Goal: Transaction & Acquisition: Purchase product/service

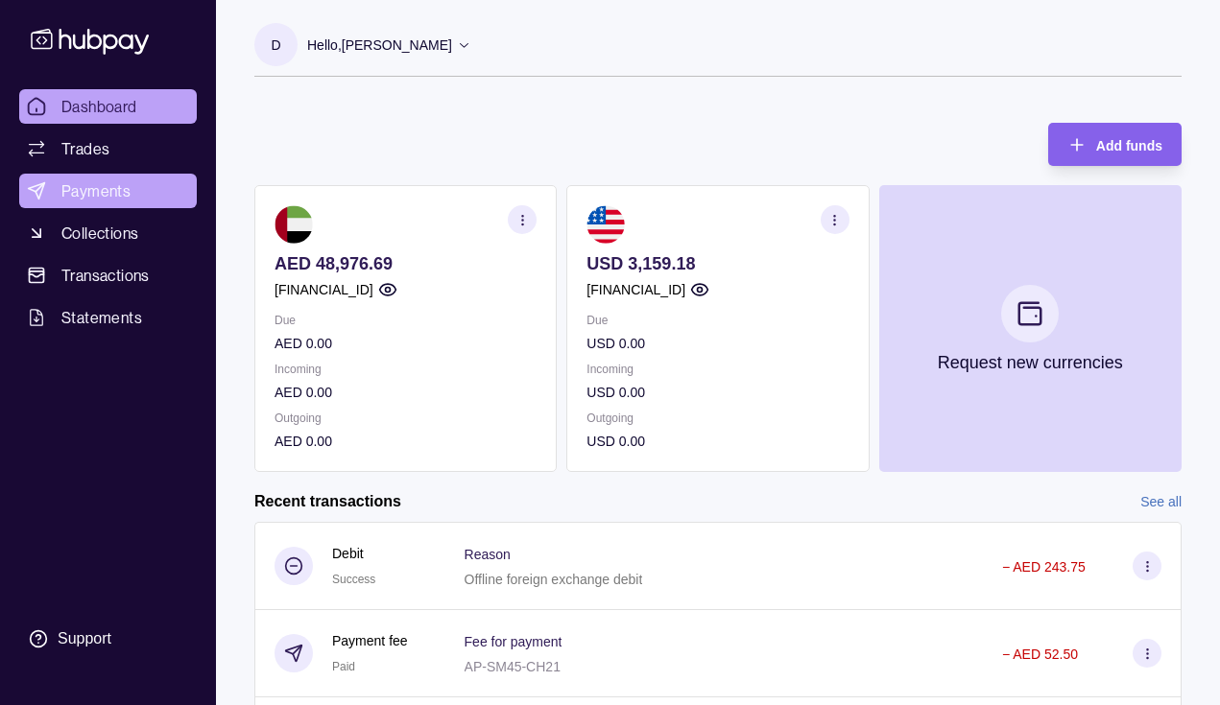
click at [132, 188] on link "Payments" at bounding box center [108, 191] width 178 height 35
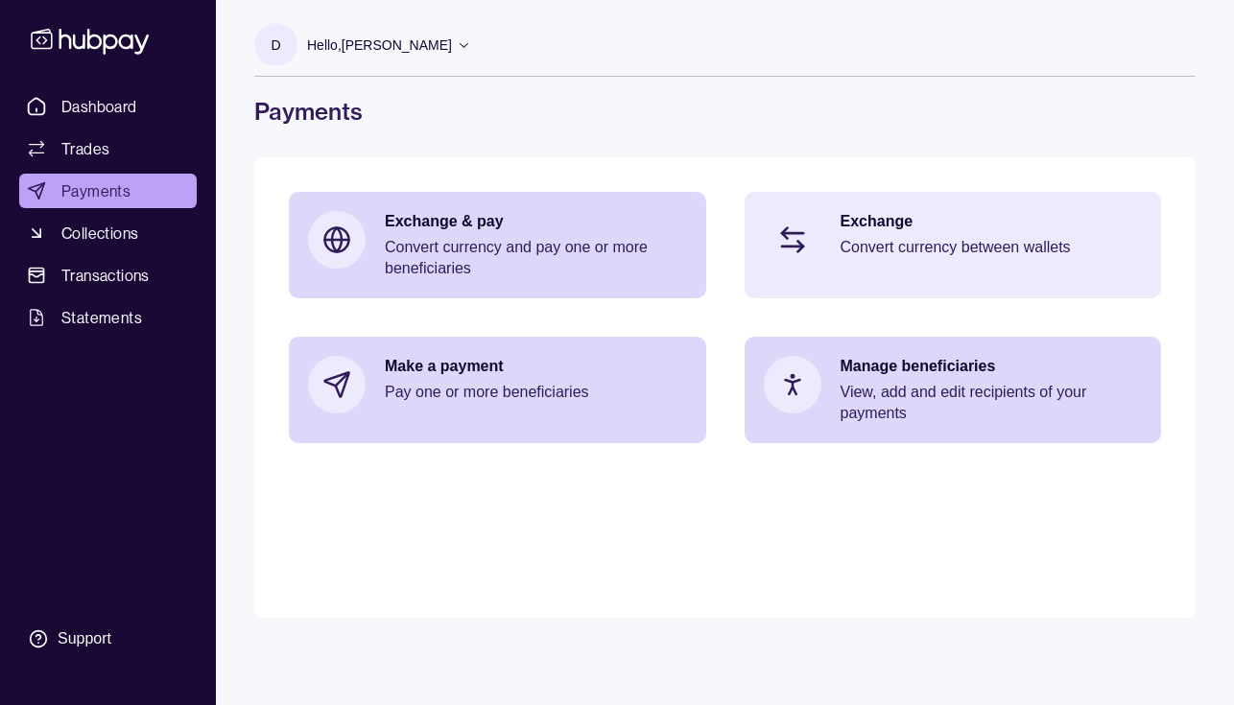
click at [893, 256] on p "Convert currency between wallets" at bounding box center [992, 247] width 302 height 21
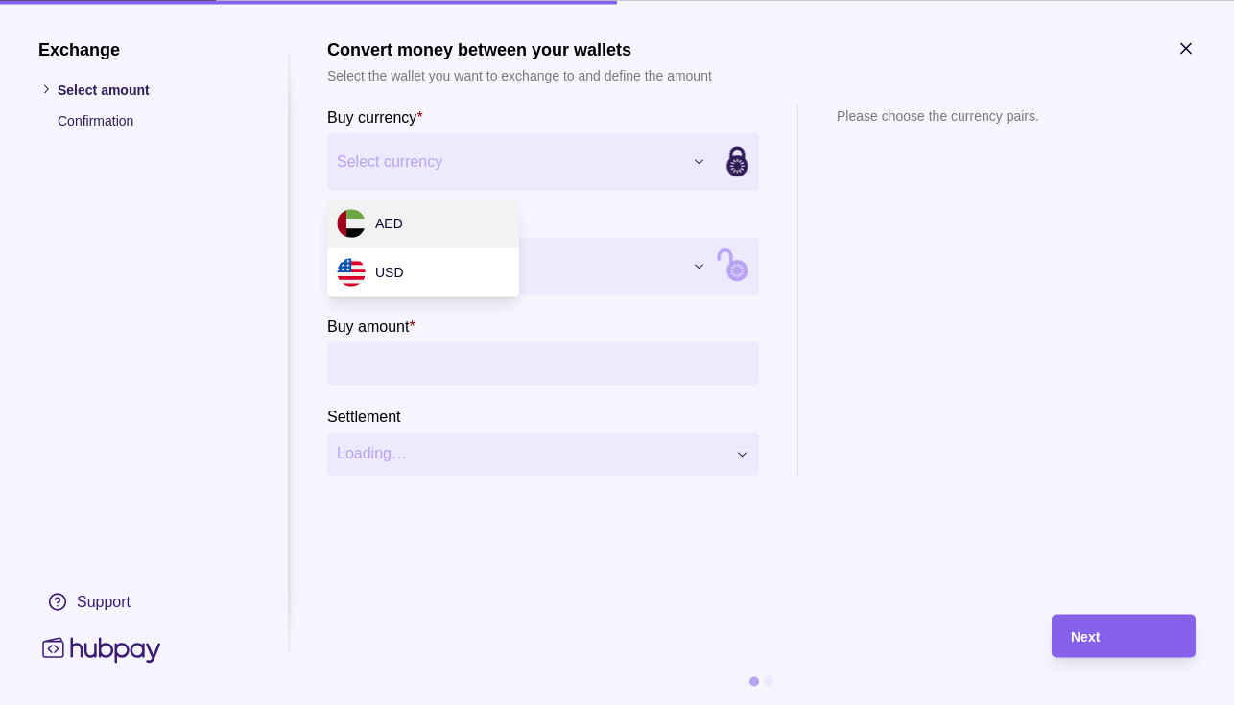
click at [685, 704] on div "Exchange Select amount Confirmation Support Convert money between your wallets …" at bounding box center [617, 705] width 1234 height 0
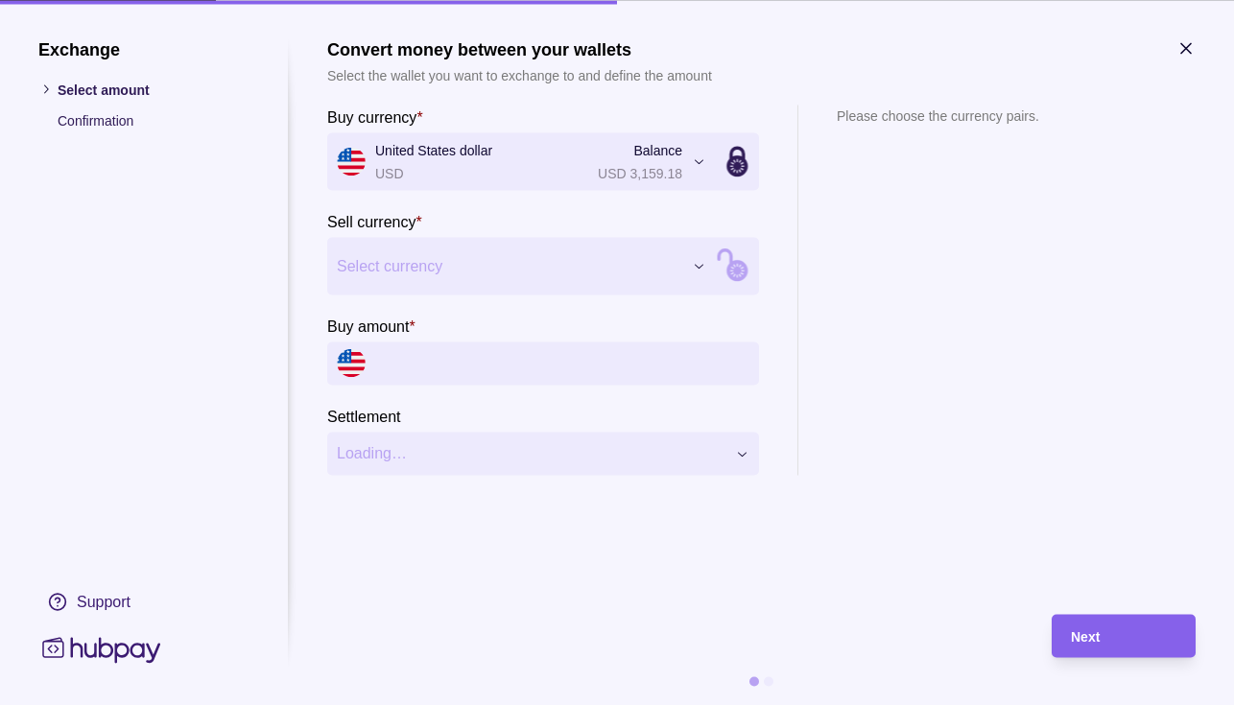
click at [507, 704] on div "Exchange Select amount Confirmation Support Convert money between your wallets …" at bounding box center [617, 705] width 1234 height 0
click at [456, 359] on input "Buy amount *" at bounding box center [562, 363] width 374 height 43
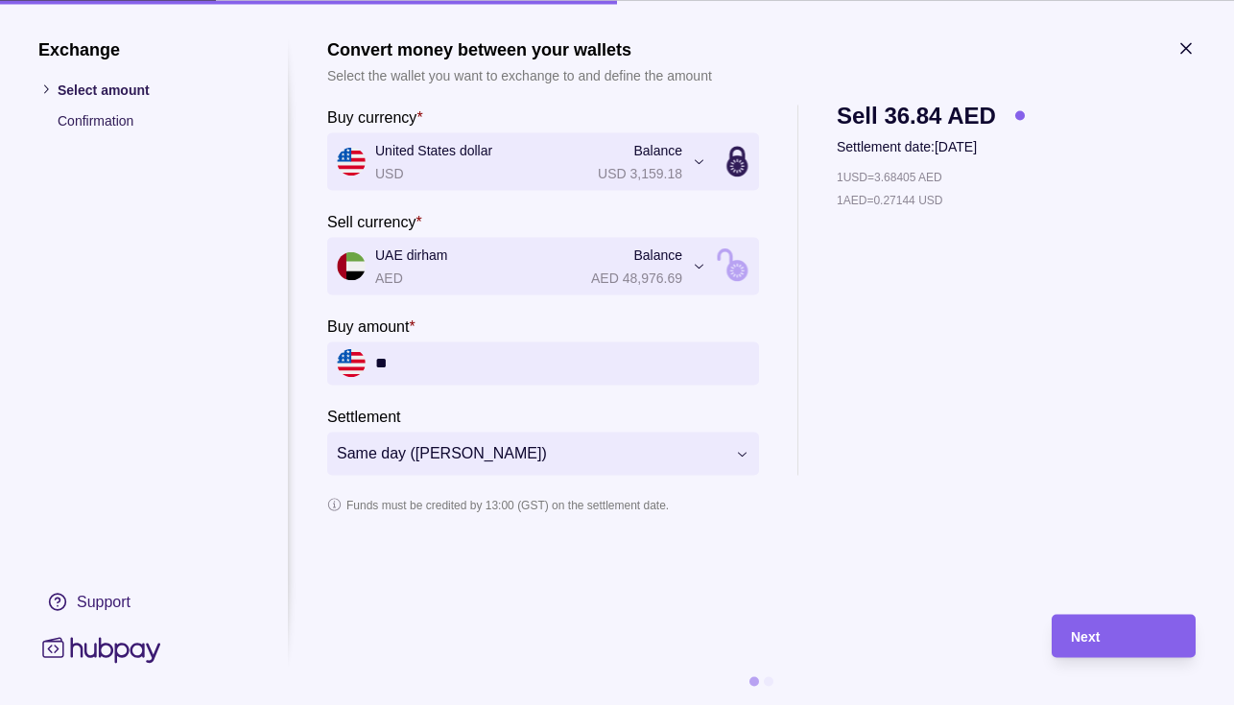
type input "*"
type input "******"
click at [1088, 641] on span "Next" at bounding box center [1085, 637] width 29 height 15
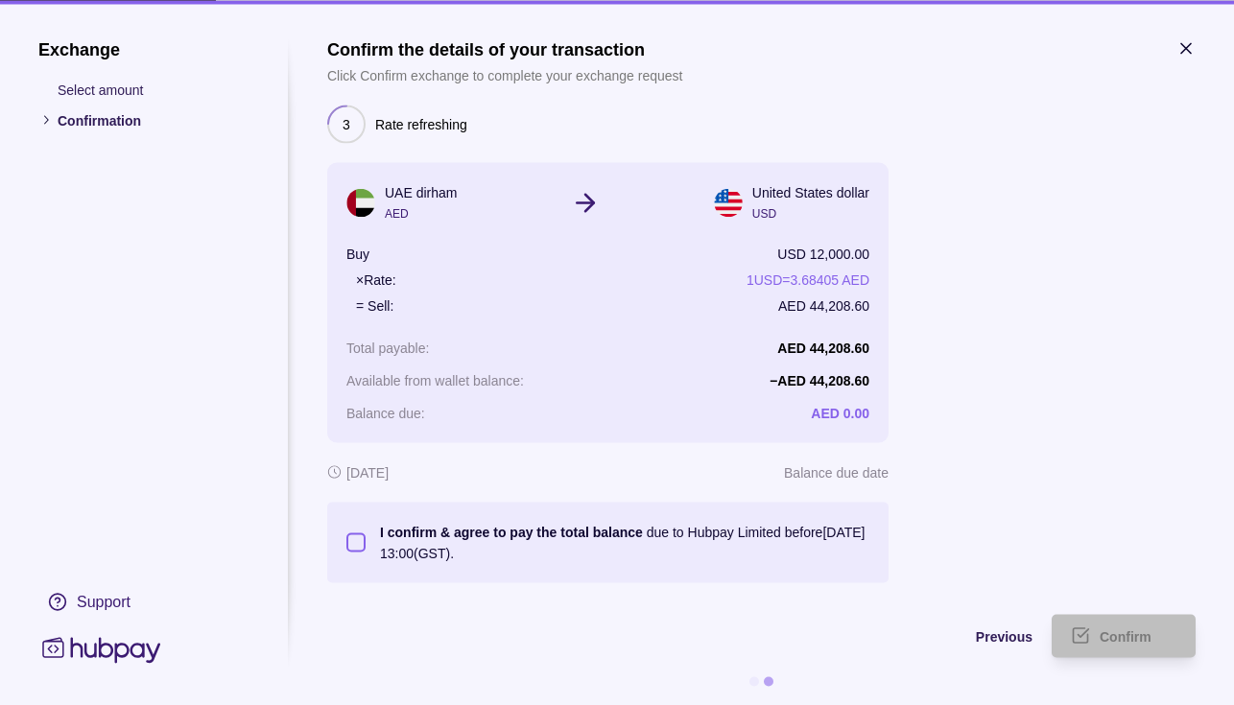
click at [349, 544] on button "I confirm & agree to pay the total balance due to Hubpay Limited before [DATE] …" at bounding box center [355, 542] width 19 height 19
click at [1103, 646] on div "Confirm" at bounding box center [1138, 636] width 77 height 23
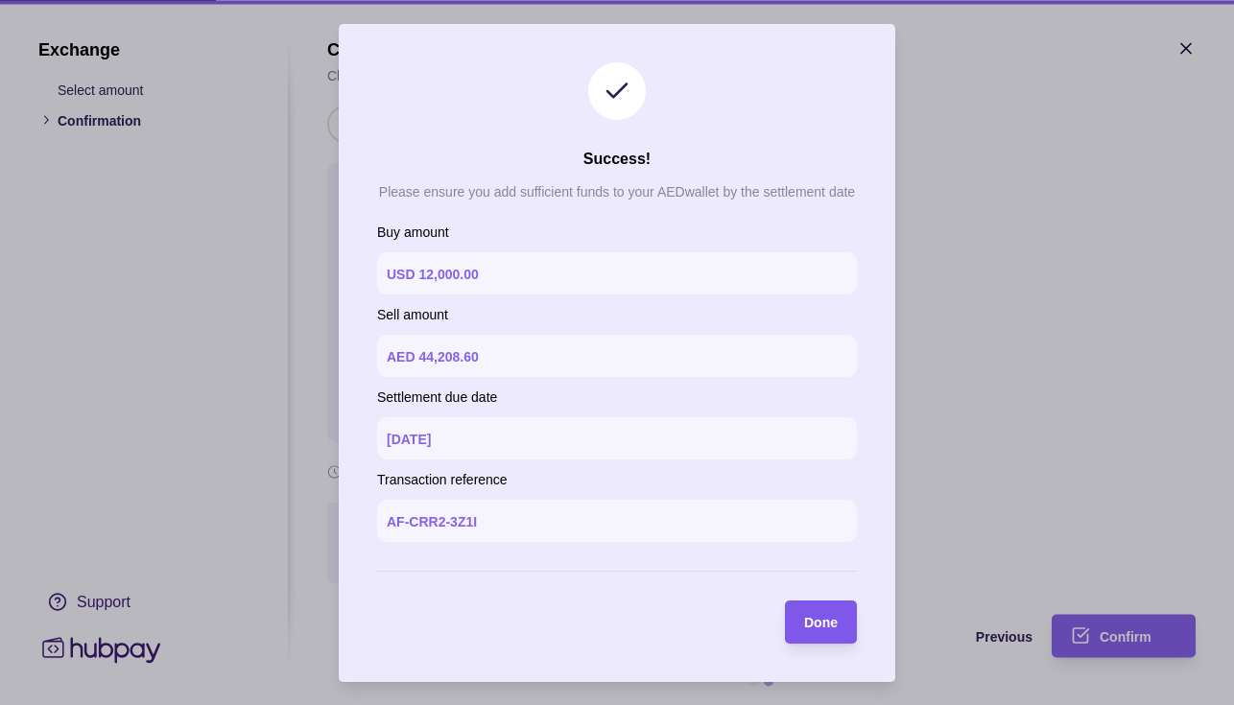
click at [842, 631] on section "Done" at bounding box center [821, 622] width 72 height 43
